Goal: Check status: Check status

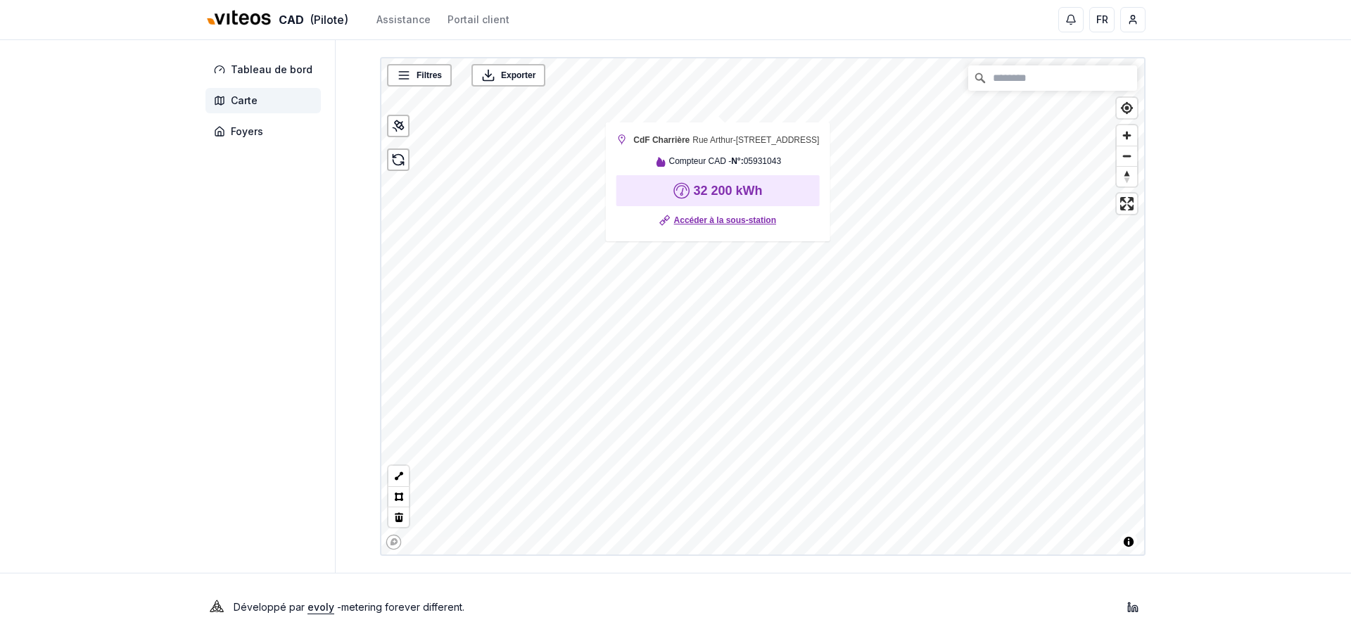
click at [718, 227] on link "Accéder à la sous-station" at bounding box center [725, 220] width 102 height 14
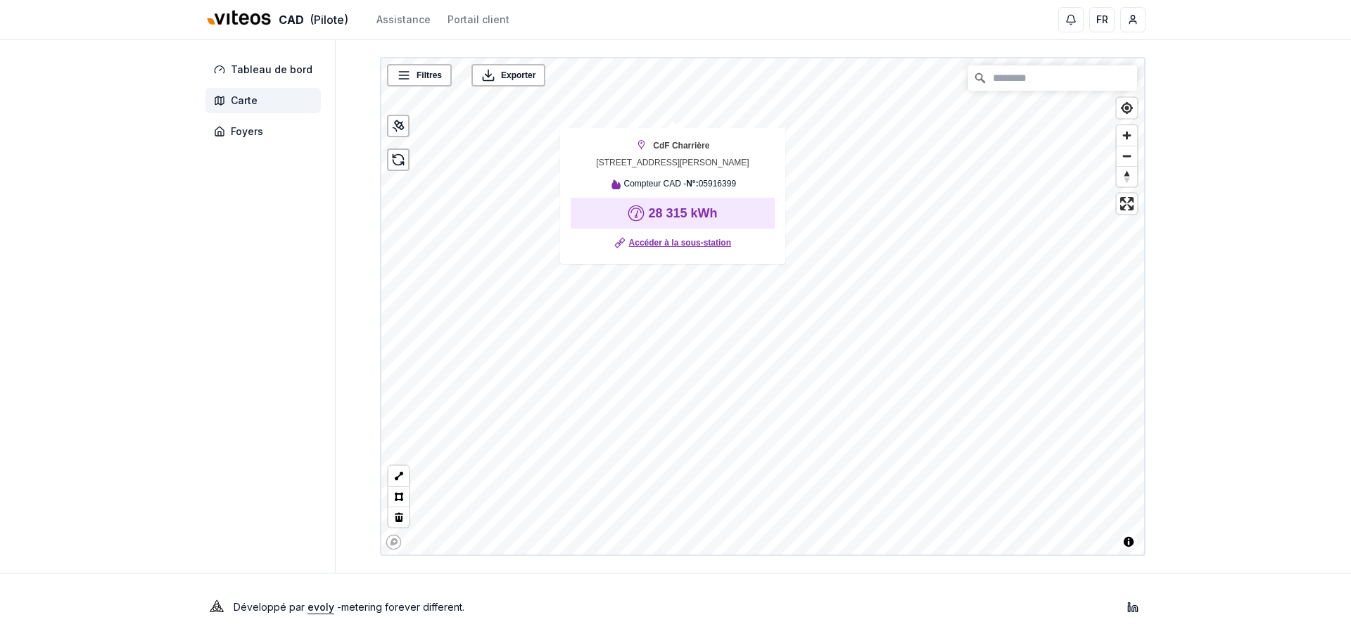
click at [658, 249] on link "Accéder à la sous-station" at bounding box center [680, 243] width 102 height 14
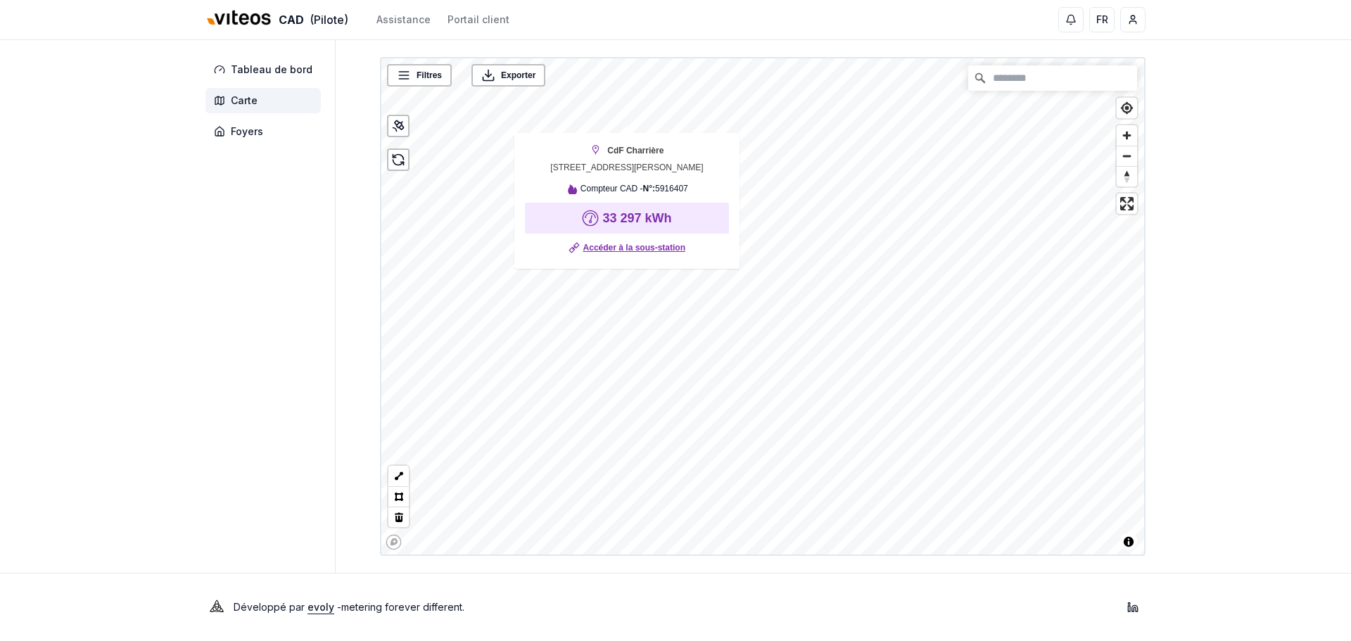
click at [614, 246] on link "Accéder à la sous-station" at bounding box center [634, 248] width 102 height 14
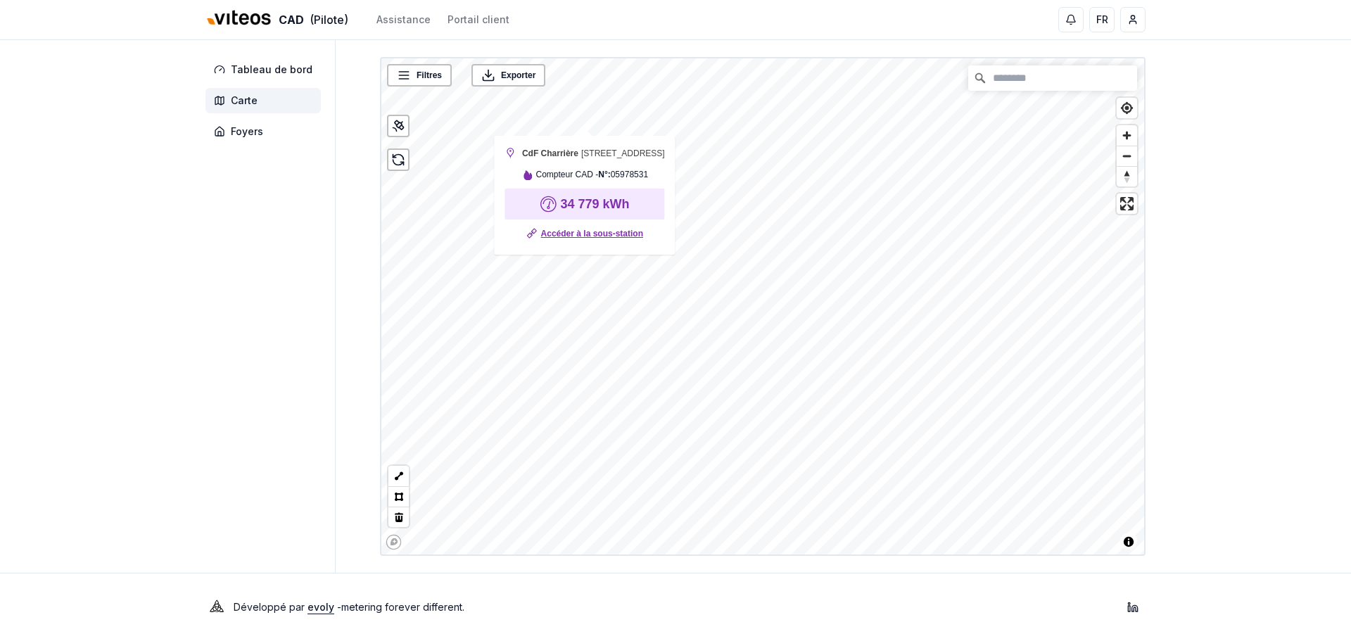
click at [591, 241] on link "Accéder à la sous-station" at bounding box center [592, 234] width 102 height 14
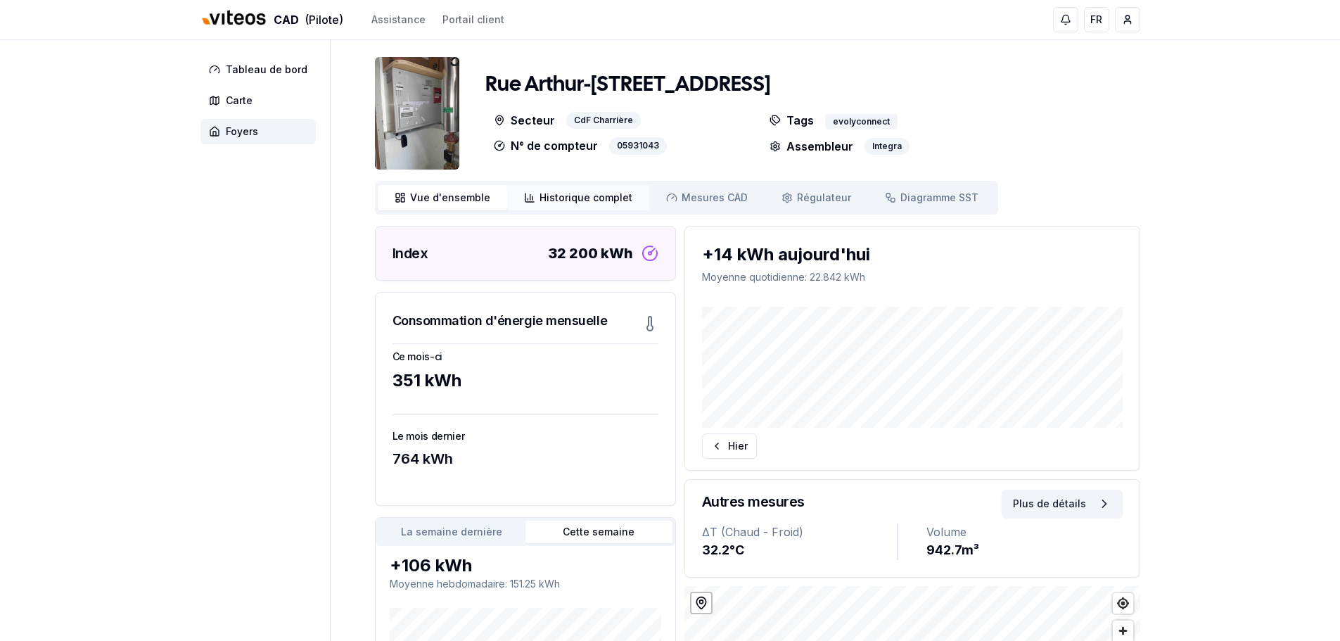
click at [585, 198] on span "Historique complet" at bounding box center [586, 198] width 93 height 14
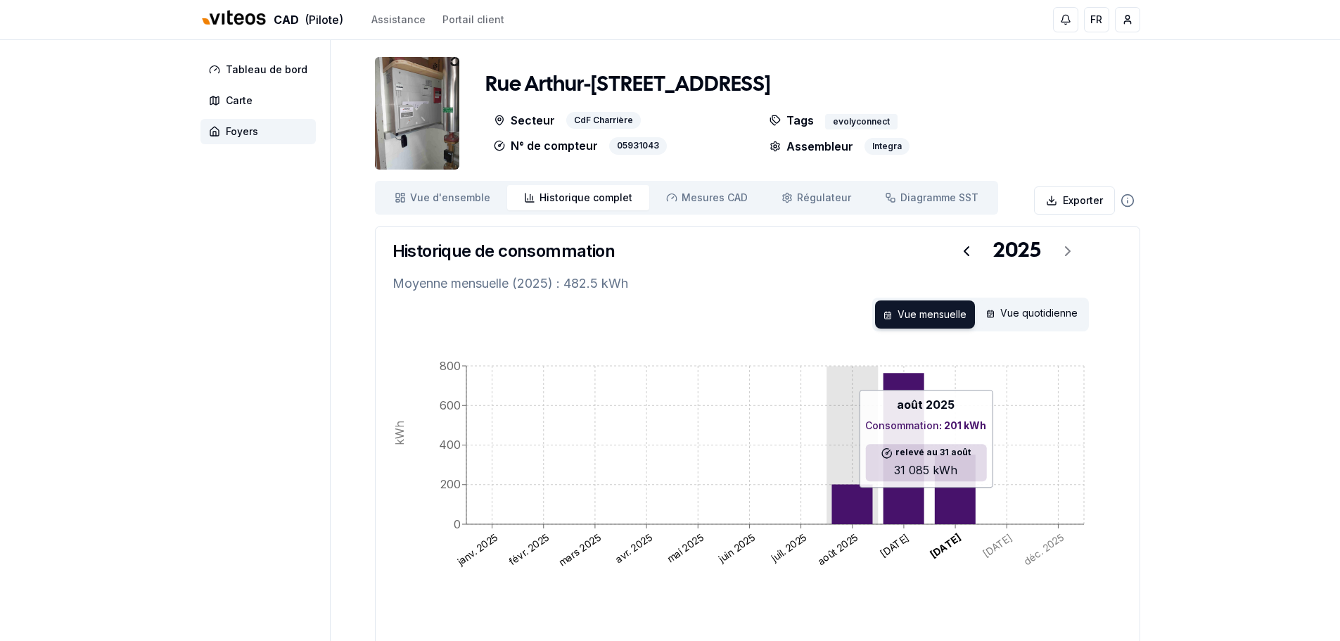
click at [859, 500] on icon at bounding box center [851, 504] width 41 height 40
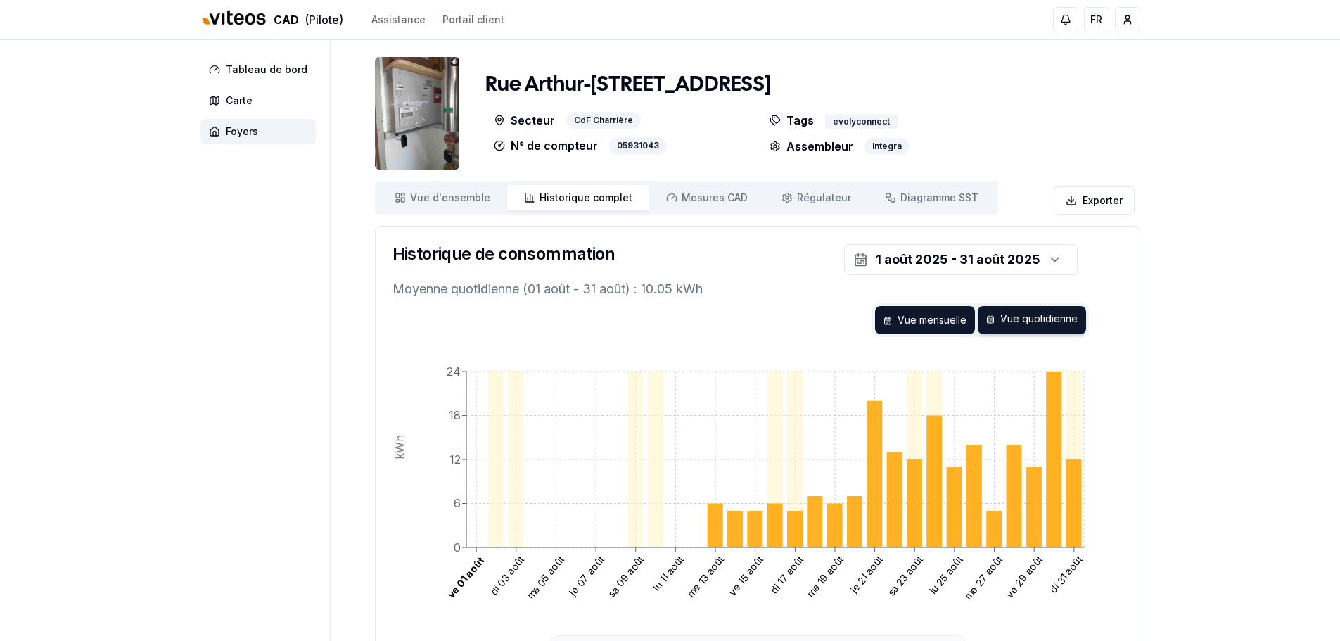
click at [933, 313] on div "Vue mensuelle" at bounding box center [925, 320] width 100 height 28
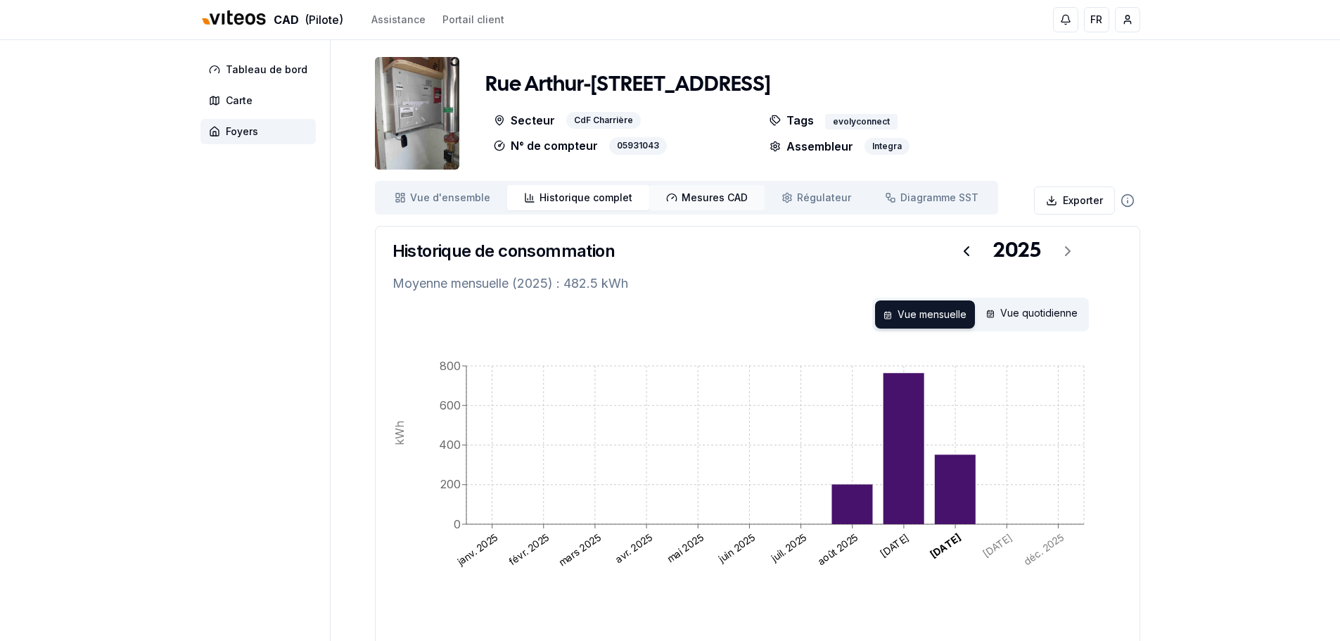
click at [703, 203] on span "Mesures CAD" at bounding box center [715, 198] width 66 height 14
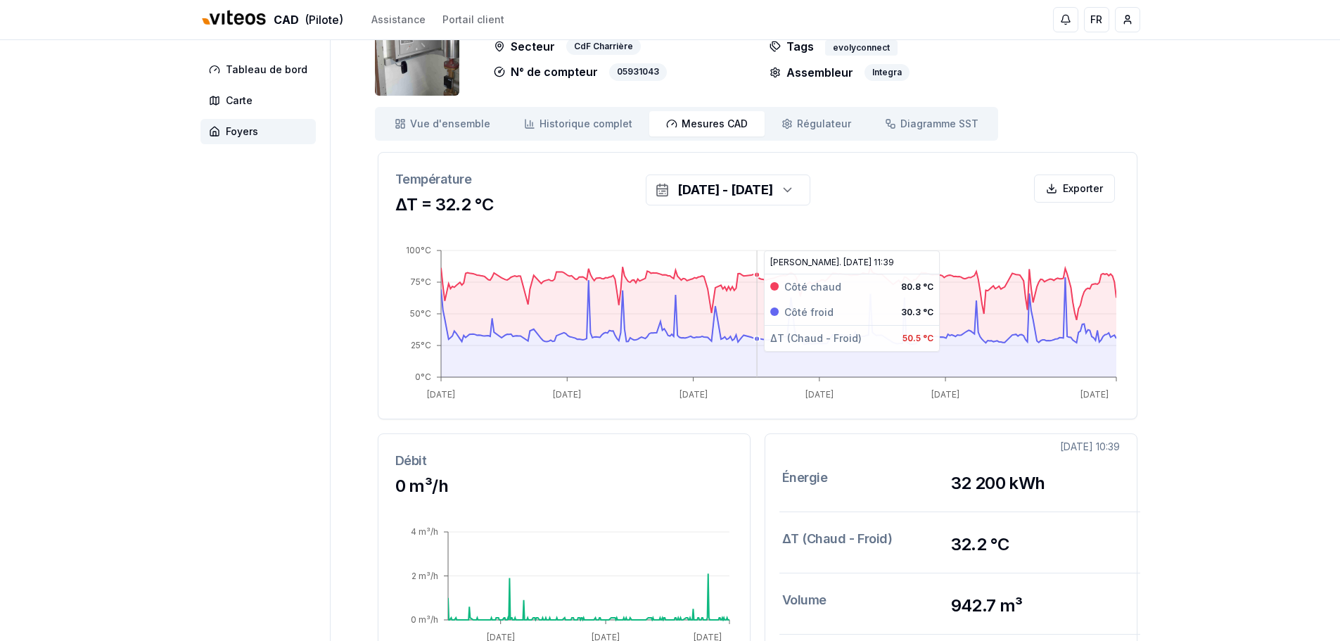
scroll to position [65, 0]
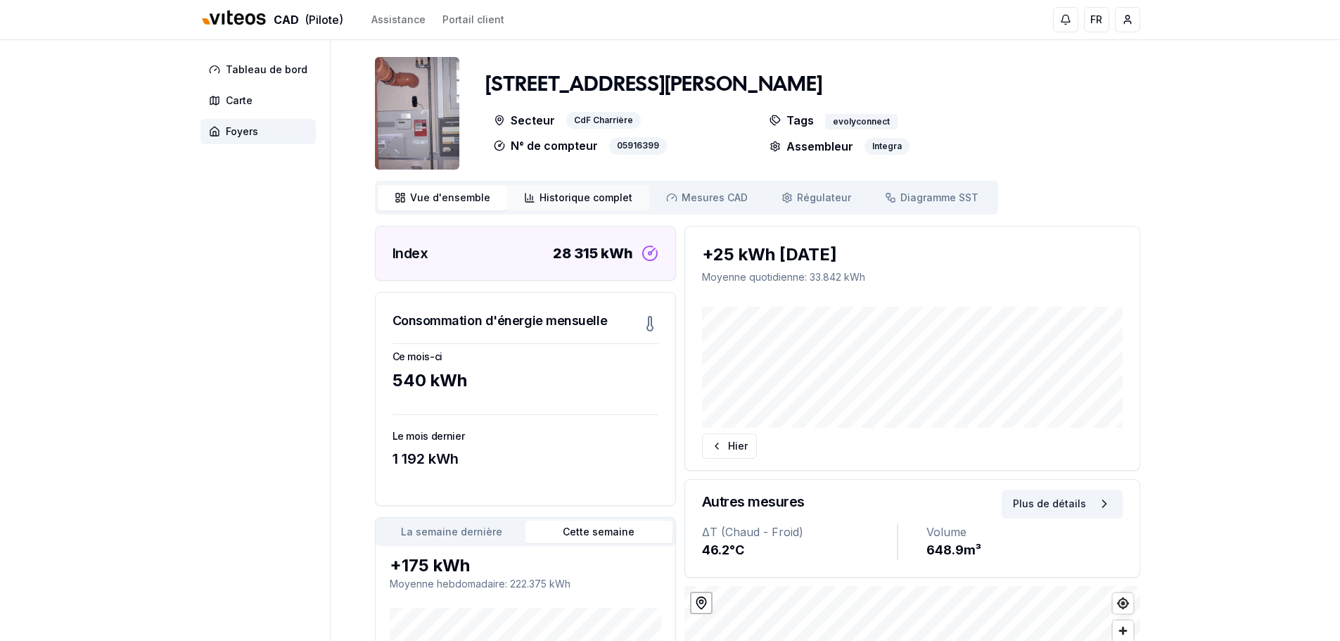
click at [579, 196] on span "Historique complet" at bounding box center [586, 198] width 93 height 14
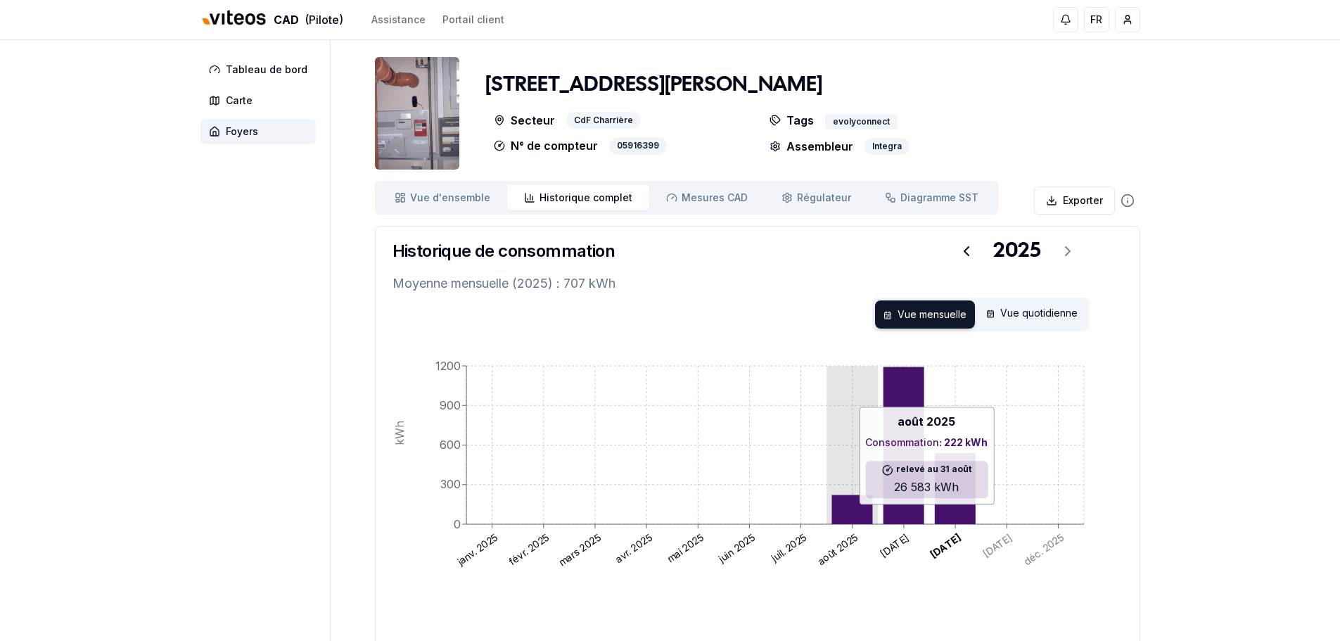
click at [861, 511] on icon at bounding box center [851, 510] width 41 height 30
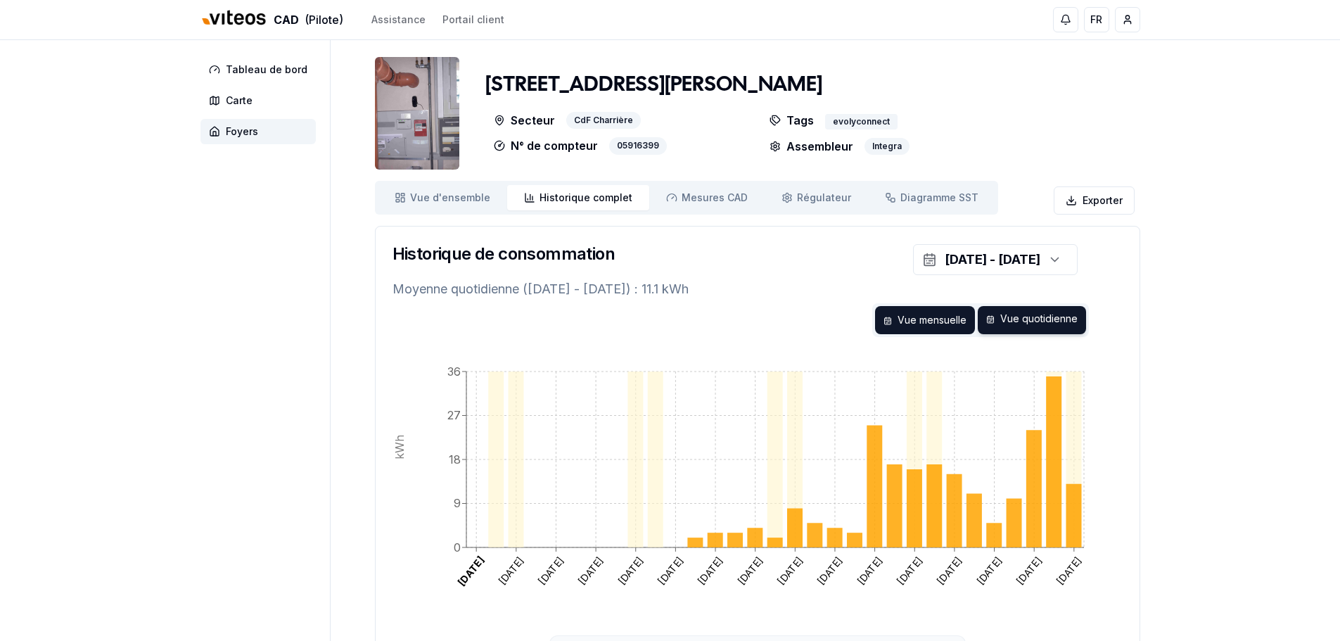
click at [931, 331] on div "Vue mensuelle" at bounding box center [925, 320] width 100 height 28
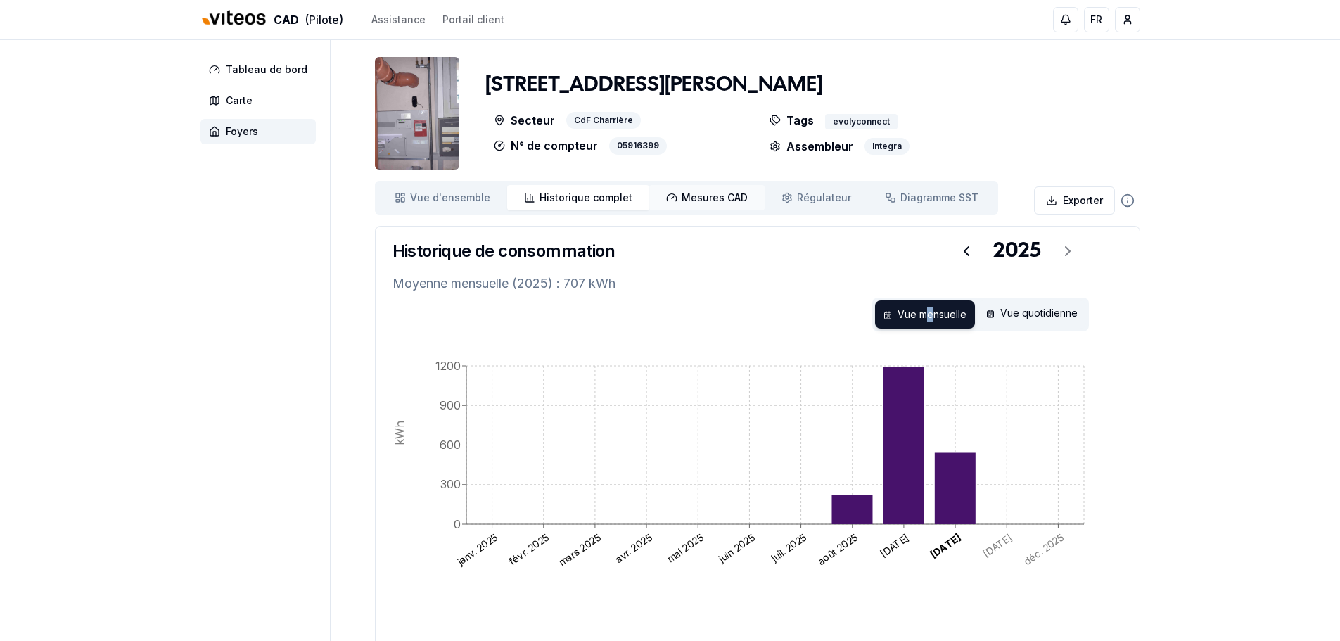
click at [682, 204] on span "Mesures CAD" at bounding box center [715, 198] width 66 height 14
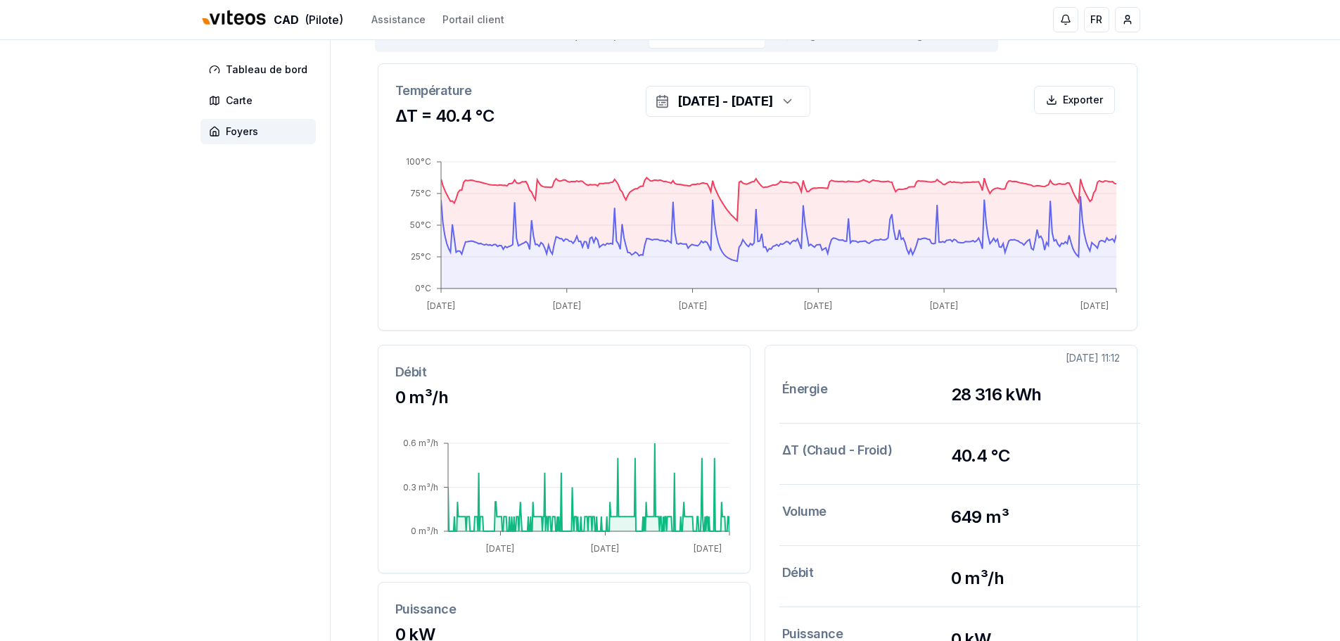
scroll to position [136, 0]
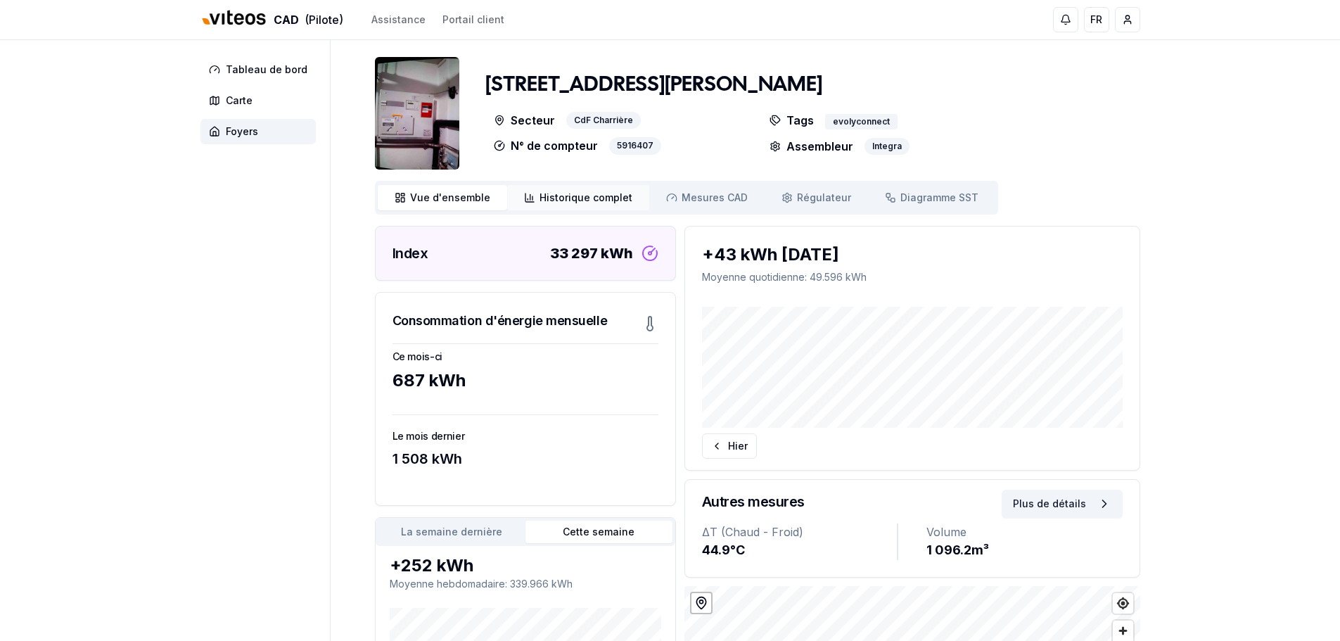
click at [606, 205] on link "Historique complet Historique" at bounding box center [578, 197] width 142 height 25
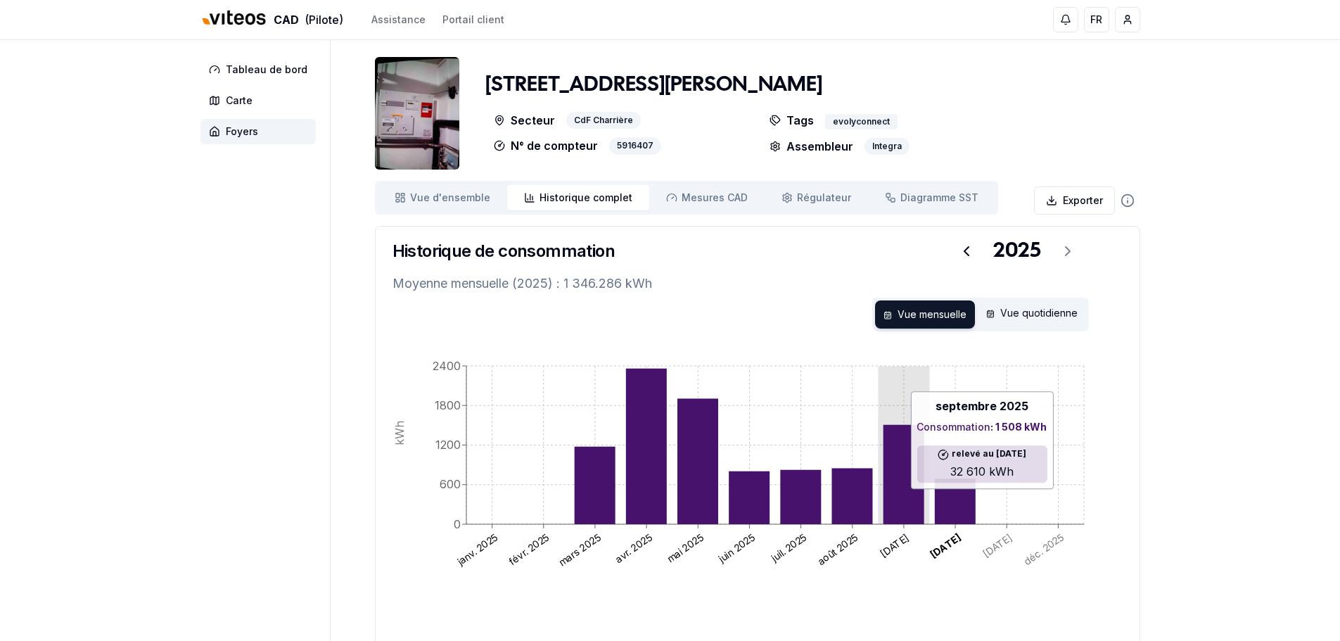
click at [898, 496] on icon at bounding box center [903, 474] width 41 height 99
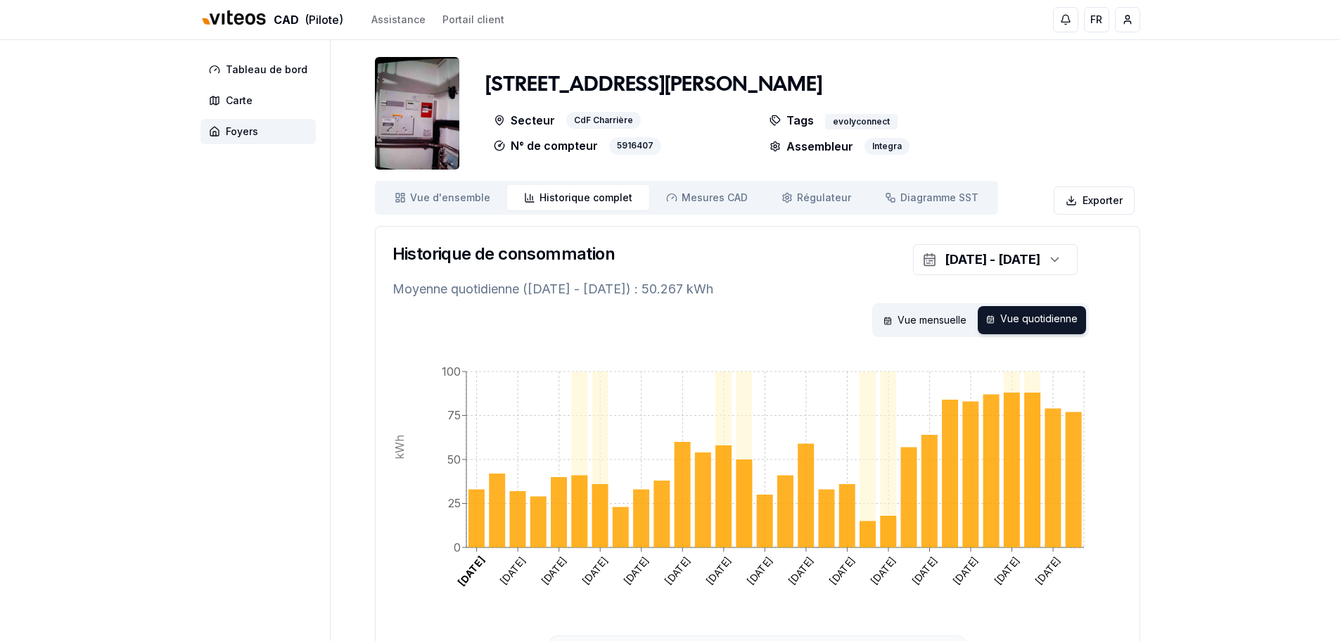
click at [540, 197] on span "Historique complet" at bounding box center [586, 198] width 93 height 14
click at [900, 319] on div "Vue mensuelle" at bounding box center [925, 320] width 100 height 28
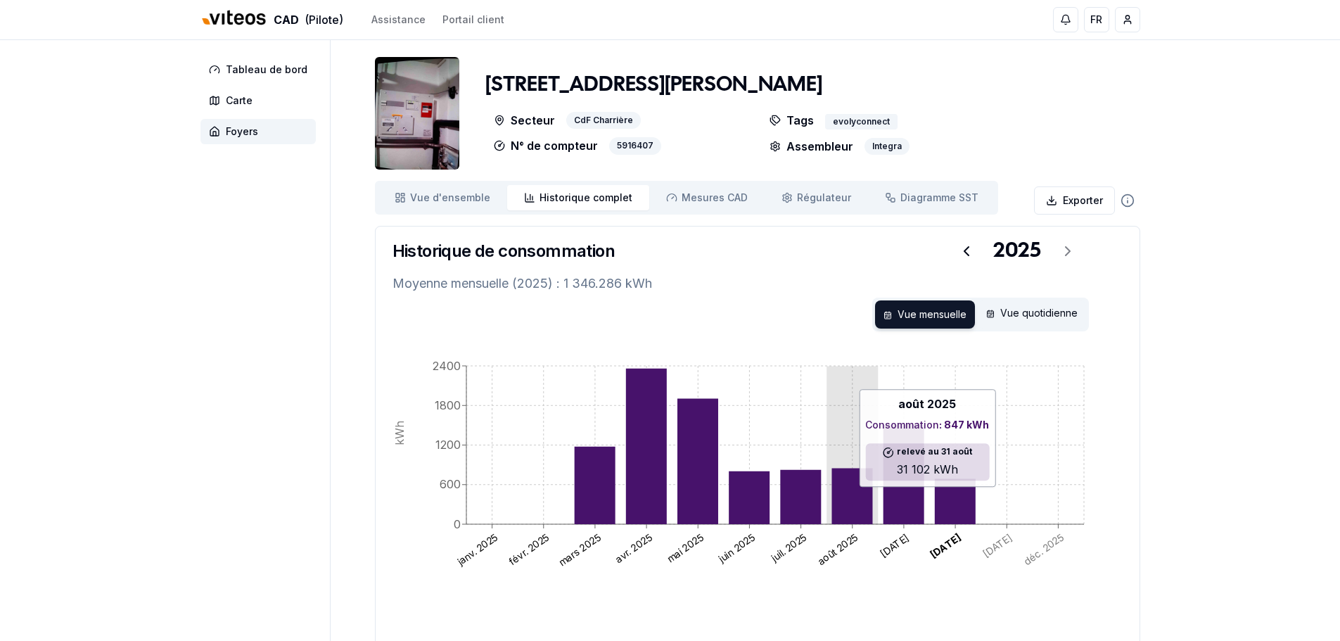
click at [863, 494] on icon at bounding box center [851, 496] width 41 height 56
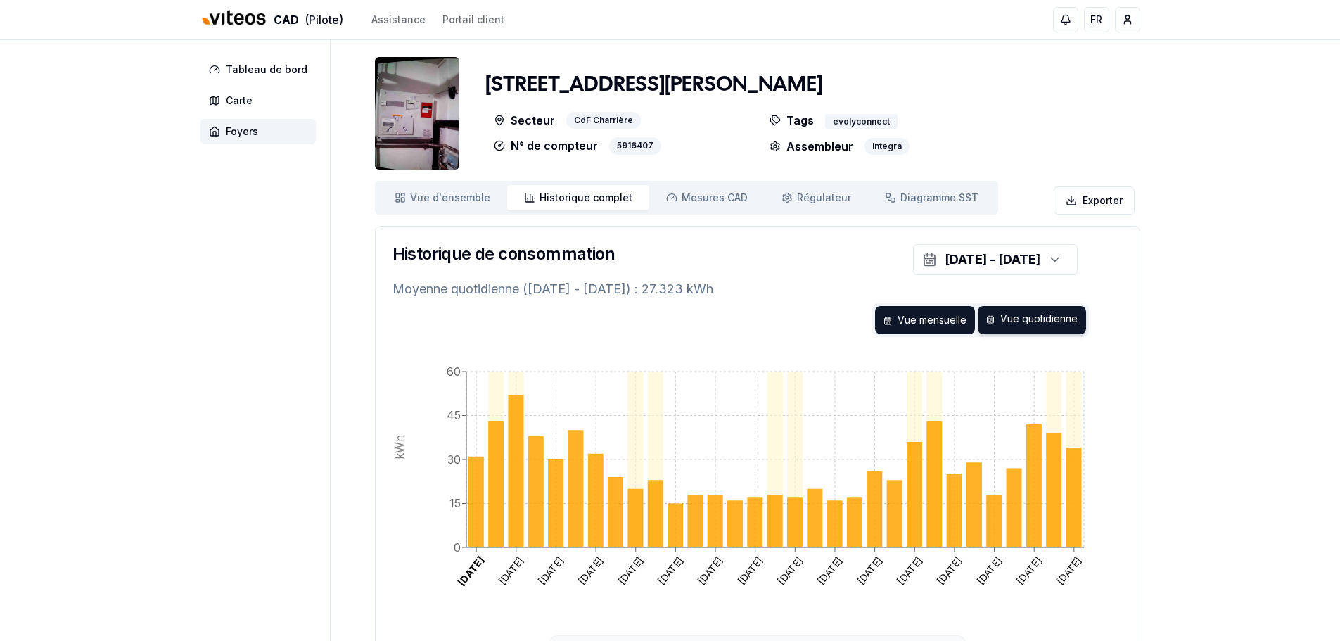
click at [947, 313] on div "Vue mensuelle" at bounding box center [925, 320] width 100 height 28
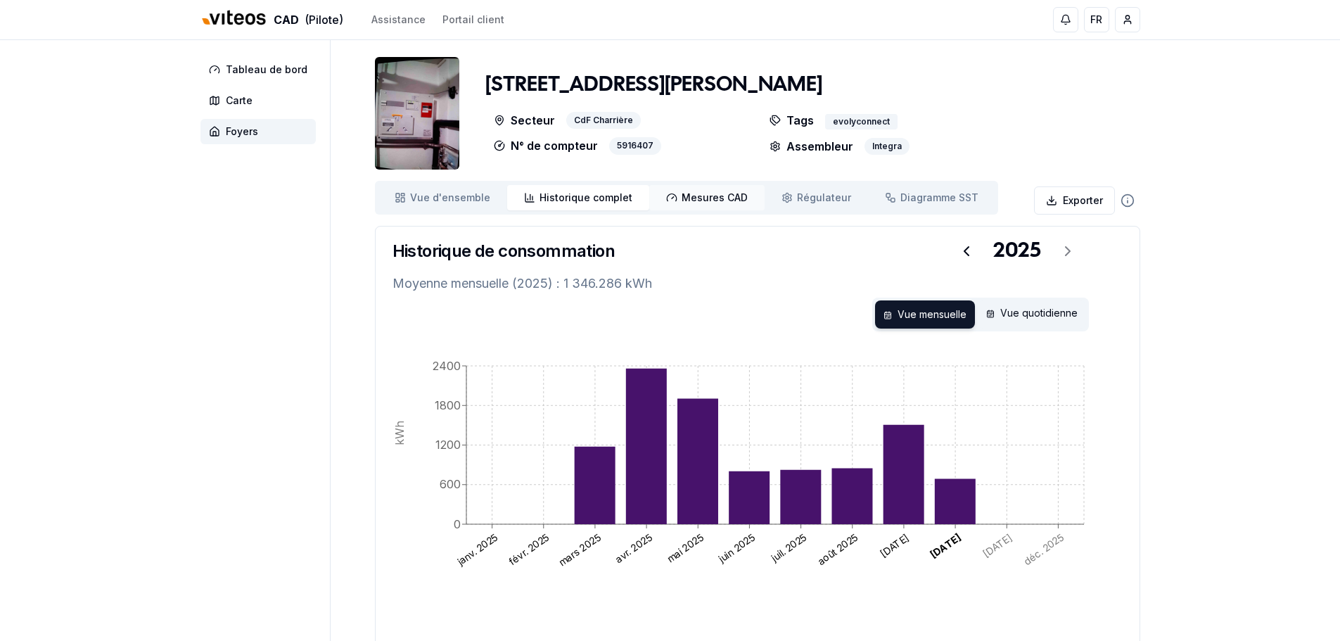
click at [699, 208] on link "Mesures CAD Mes. CAD" at bounding box center [706, 197] width 115 height 25
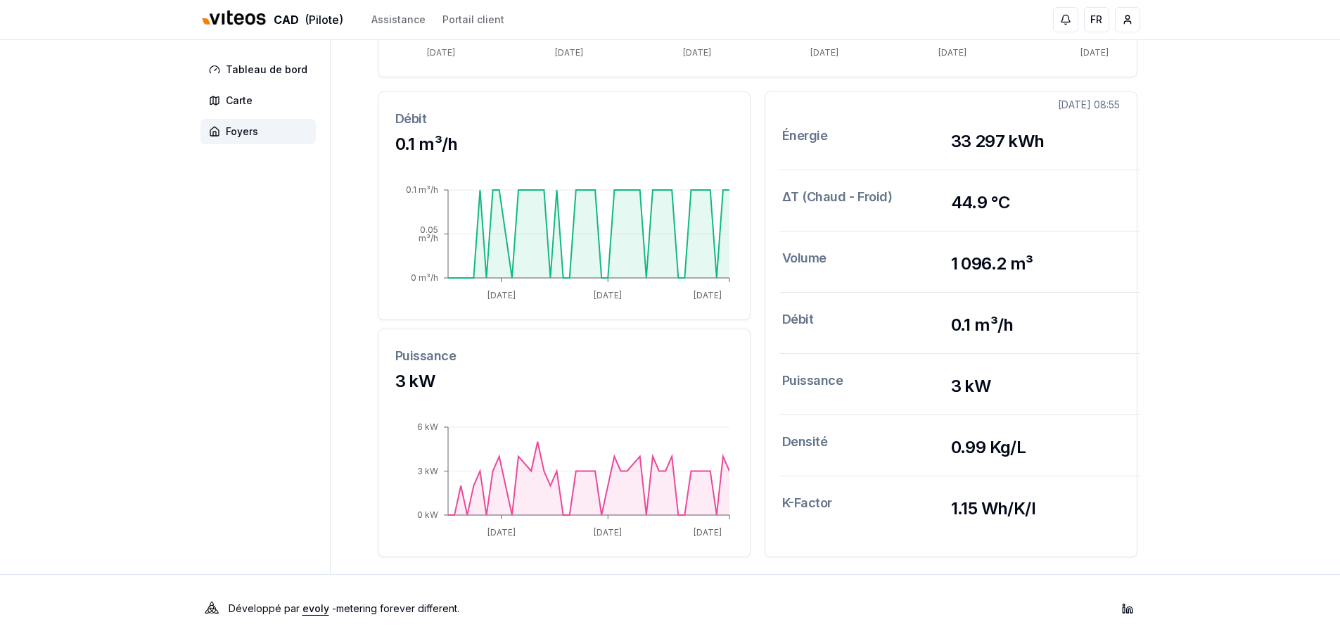
scroll to position [417, 0]
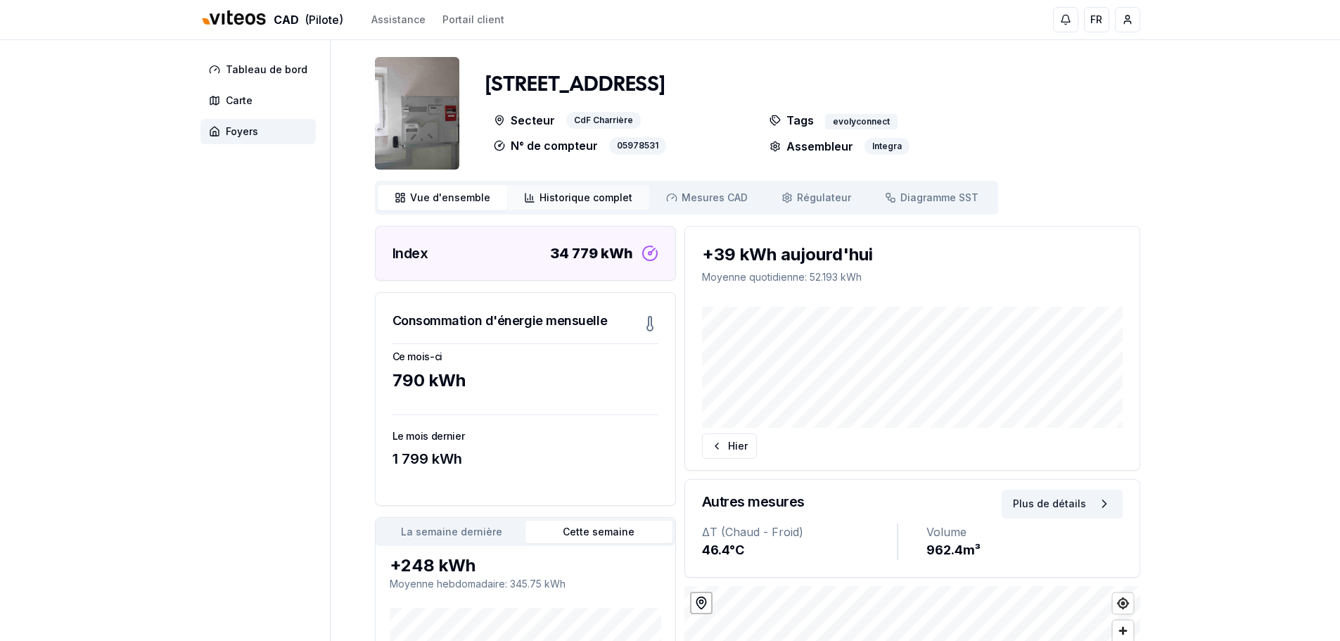
click at [581, 200] on span "Historique complet" at bounding box center [586, 198] width 93 height 14
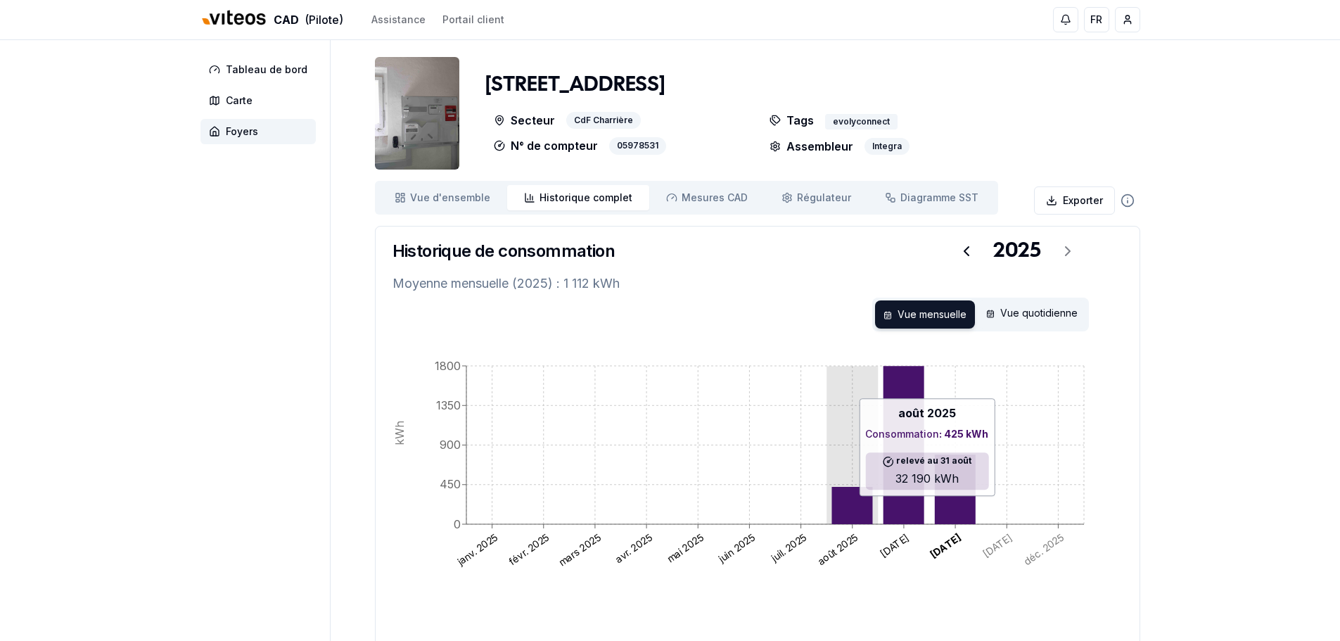
click at [857, 503] on icon at bounding box center [851, 505] width 41 height 37
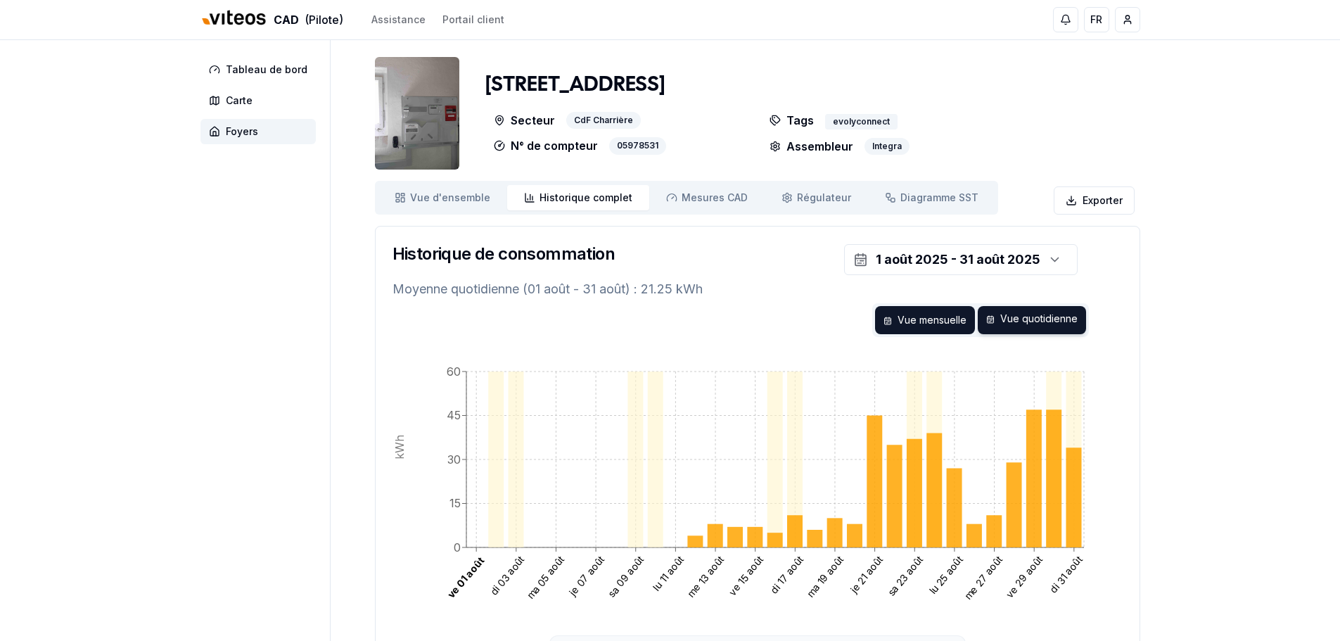
click at [929, 319] on div "Vue mensuelle" at bounding box center [925, 320] width 100 height 28
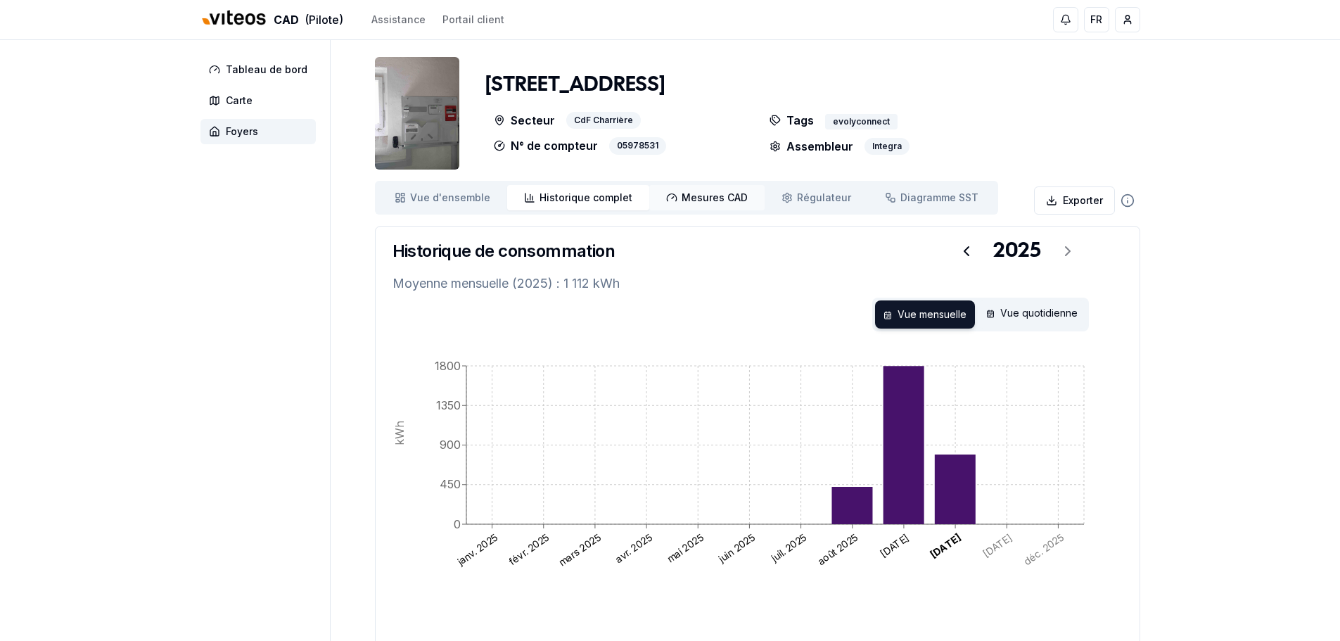
click at [691, 206] on link "Mesures CAD Mes. CAD" at bounding box center [706, 197] width 115 height 25
